Goal: Task Accomplishment & Management: Manage account settings

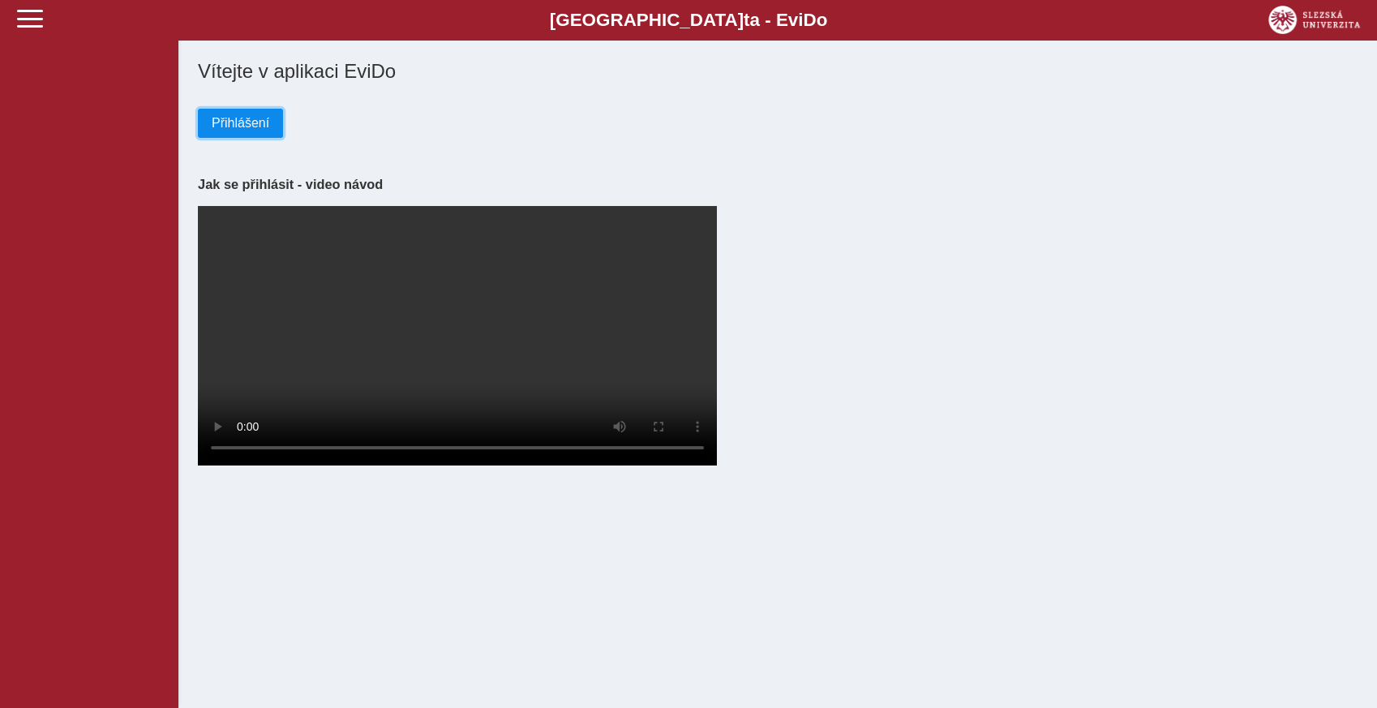
click at [259, 118] on span "Přihlášení" at bounding box center [241, 123] width 58 height 15
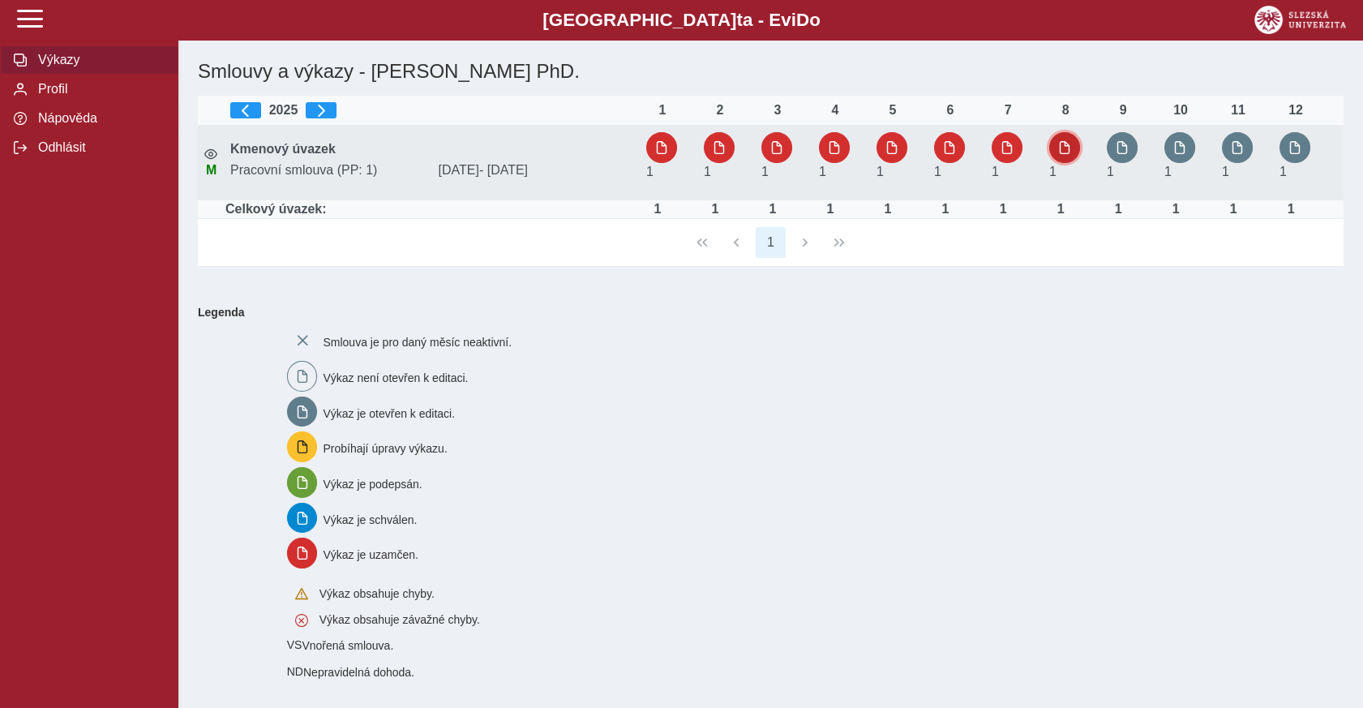
click at [1066, 148] on span "button" at bounding box center [1064, 147] width 13 height 13
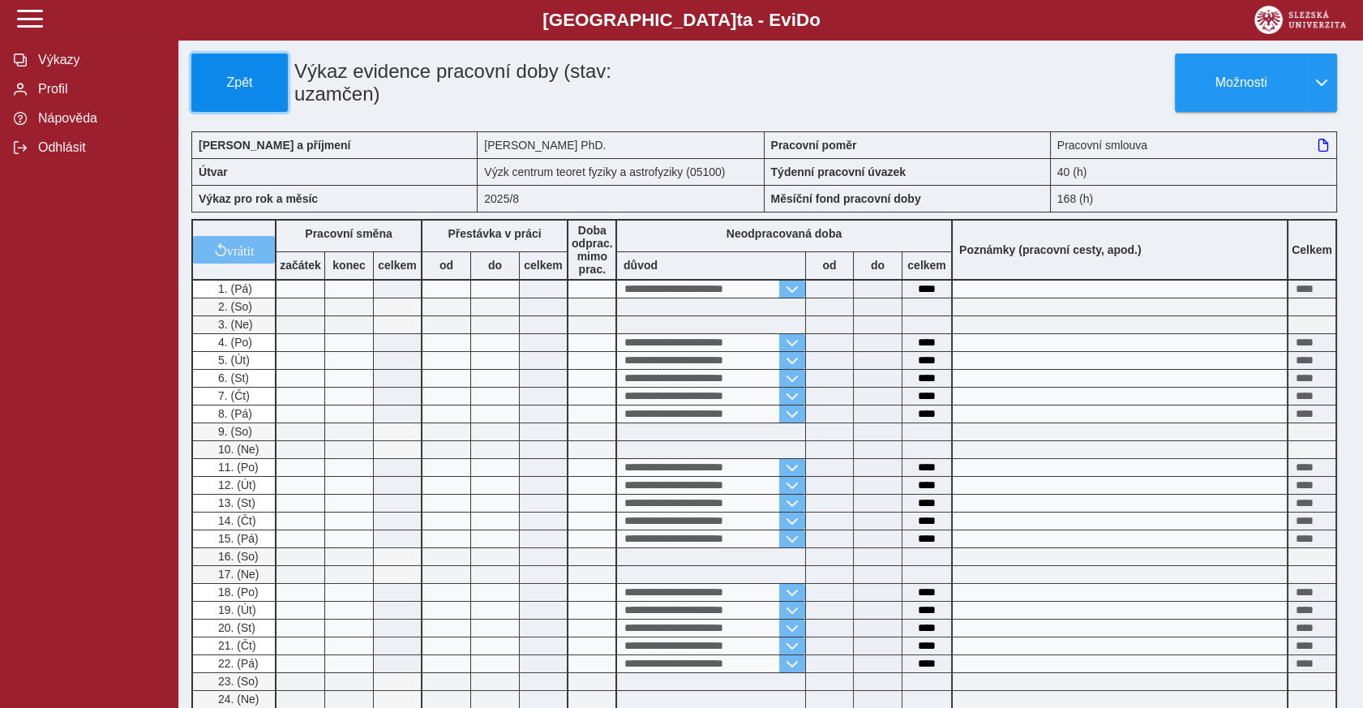
click at [215, 75] on span "Zpět" at bounding box center [240, 82] width 82 height 15
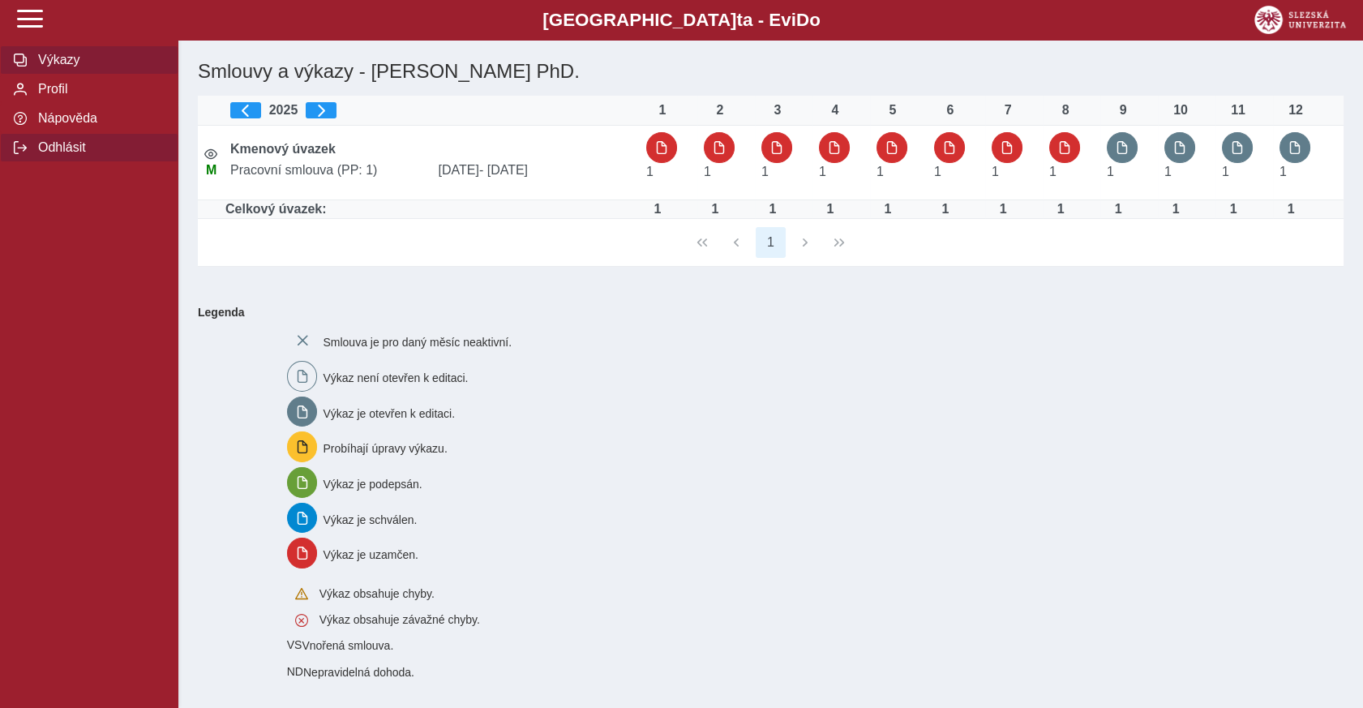
click at [68, 155] on span "Odhlásit" at bounding box center [98, 147] width 131 height 15
